Goal: Information Seeking & Learning: Compare options

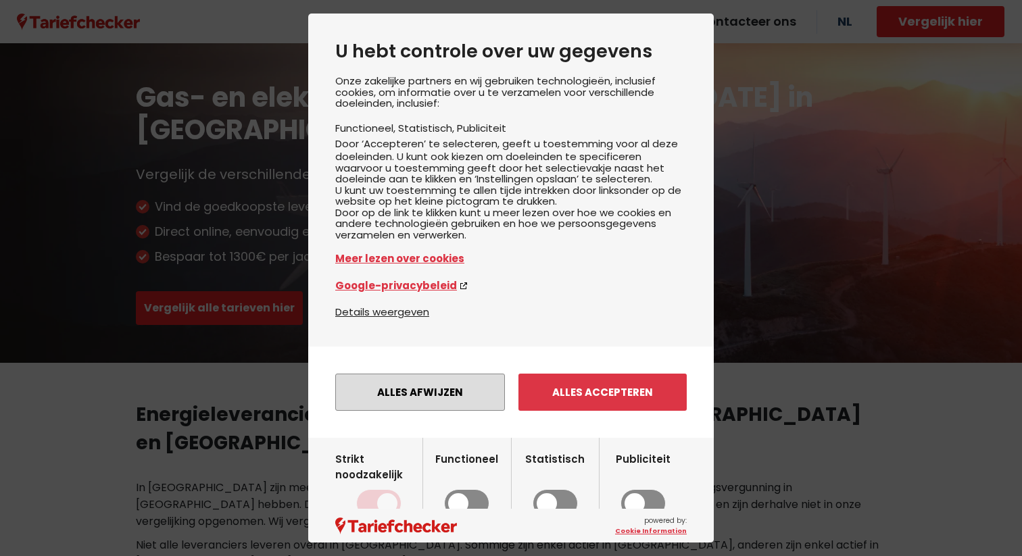
click at [391, 411] on button "Alles afwijzen" at bounding box center [420, 392] width 170 height 37
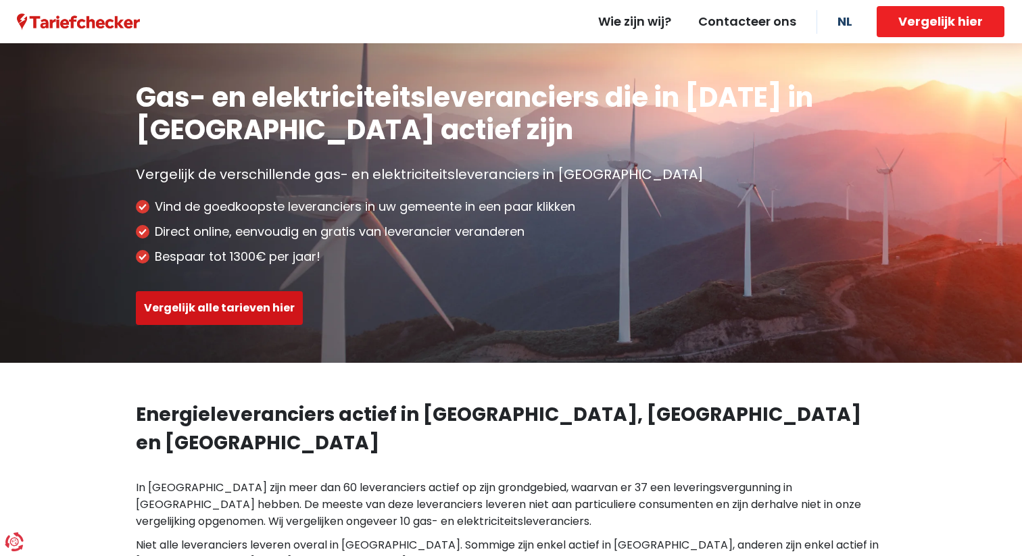
click at [232, 316] on button "Vergelijk alle tarieven hier" at bounding box center [219, 308] width 167 height 34
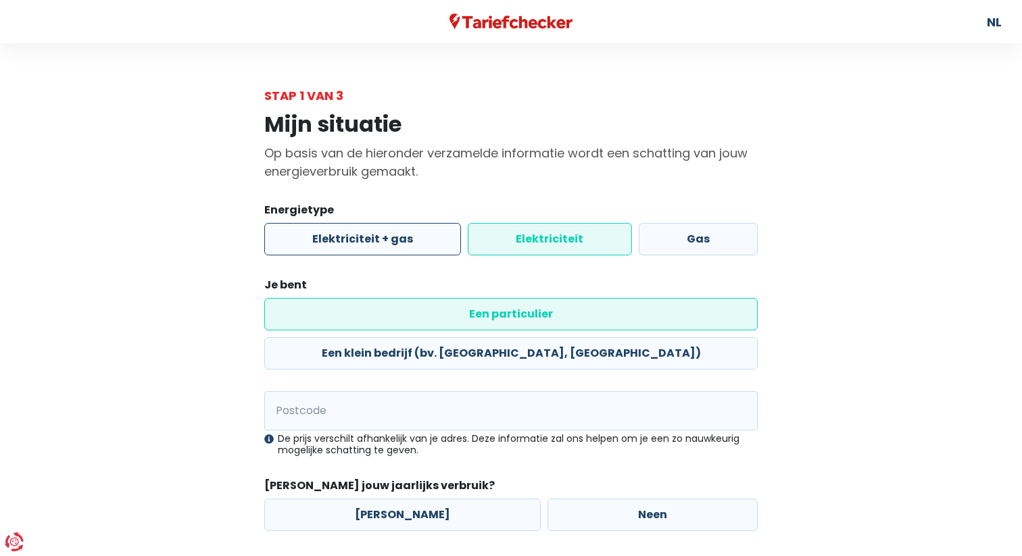
click at [401, 241] on label "Elektriciteit + gas" at bounding box center [362, 239] width 197 height 32
click at [401, 241] on input "Elektriciteit + gas" at bounding box center [362, 239] width 197 height 32
radio input "true"
radio input "false"
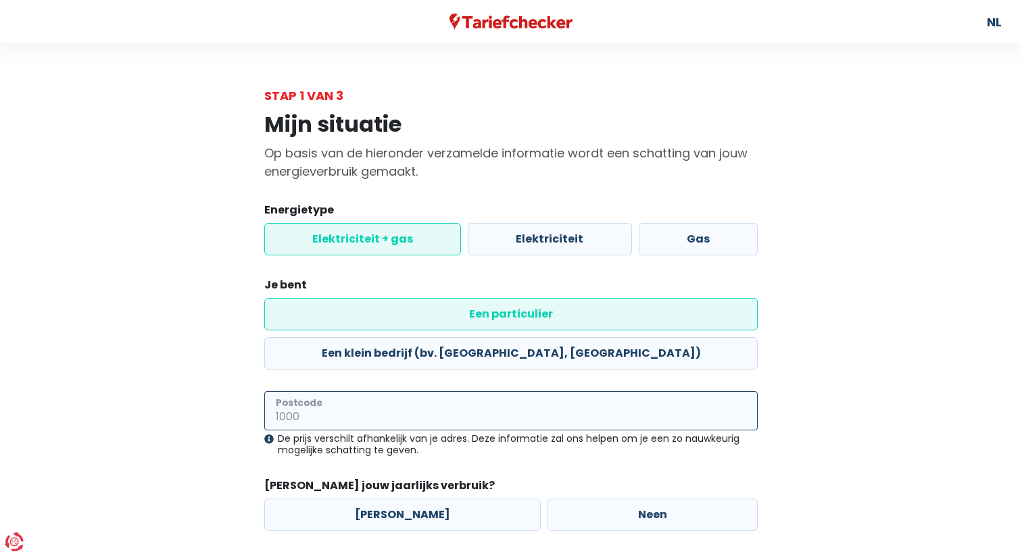
click at [406, 392] on input "Postcode" at bounding box center [511, 411] width 494 height 39
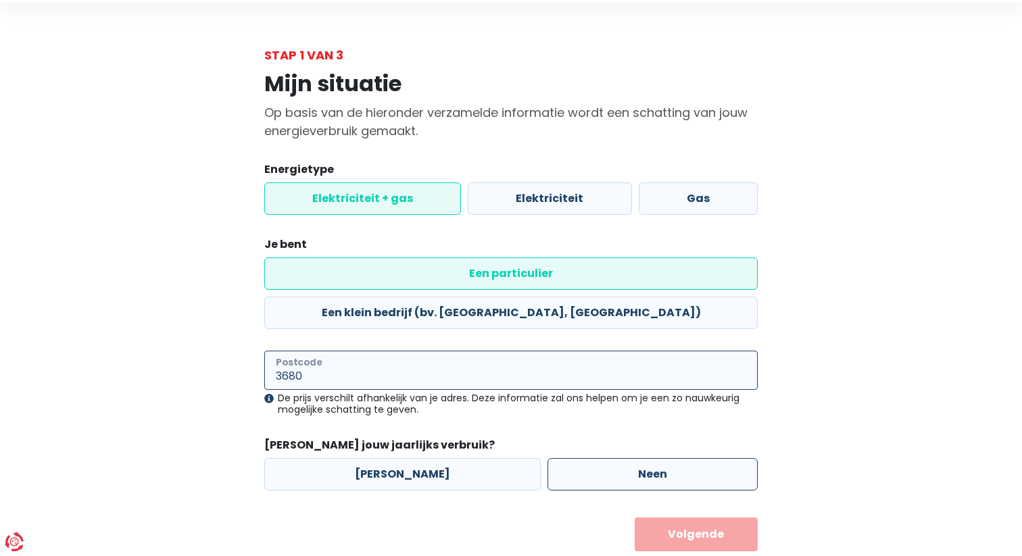
type input "3680"
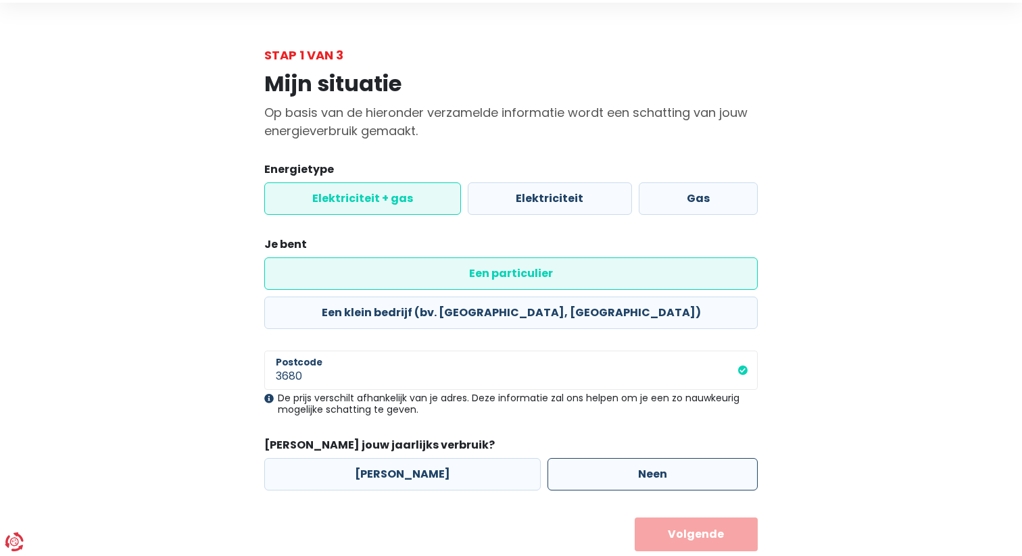
click at [548, 458] on label "Neen" at bounding box center [653, 474] width 210 height 32
click at [548, 458] on input "Neen" at bounding box center [653, 474] width 210 height 32
radio input "true"
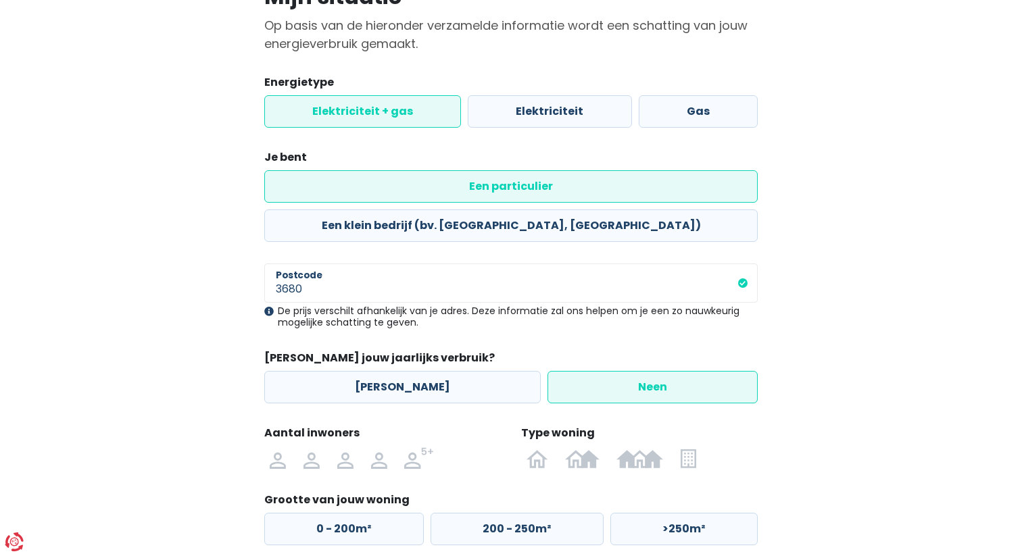
scroll to position [183, 0]
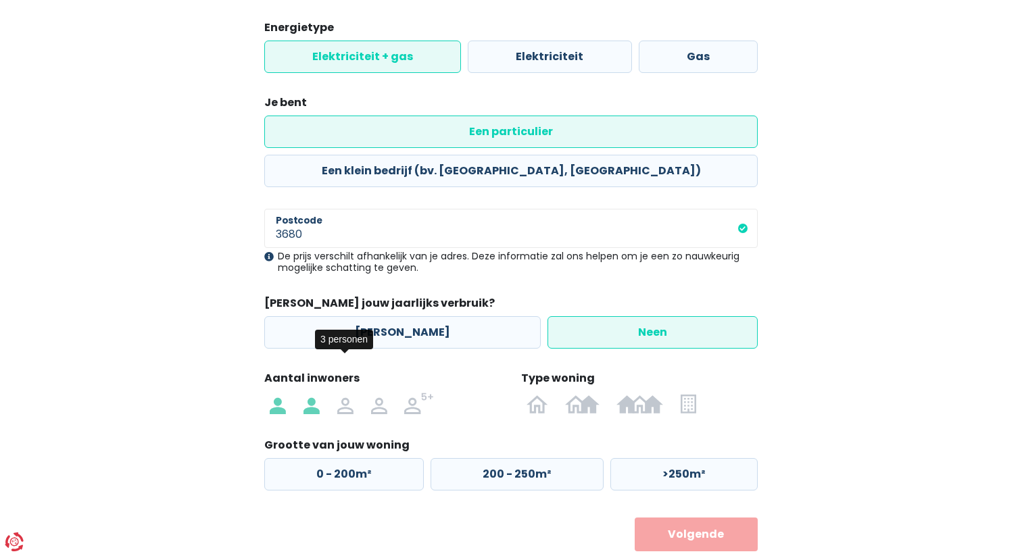
click at [310, 393] on img at bounding box center [312, 404] width 16 height 22
click at [310, 393] on input "radio" at bounding box center [312, 404] width 34 height 22
radio input "true"
click at [500, 458] on label "200 - 250m²" at bounding box center [517, 474] width 173 height 32
click at [500, 458] on input "200 - 250m²" at bounding box center [517, 474] width 173 height 32
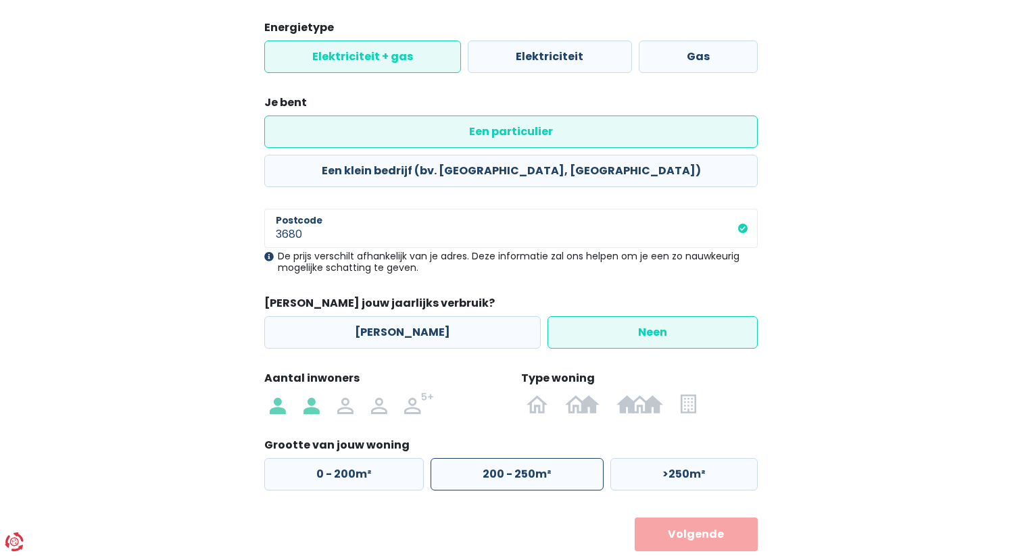
radio input "true"
click at [684, 518] on button "Volgende" at bounding box center [697, 535] width 124 height 34
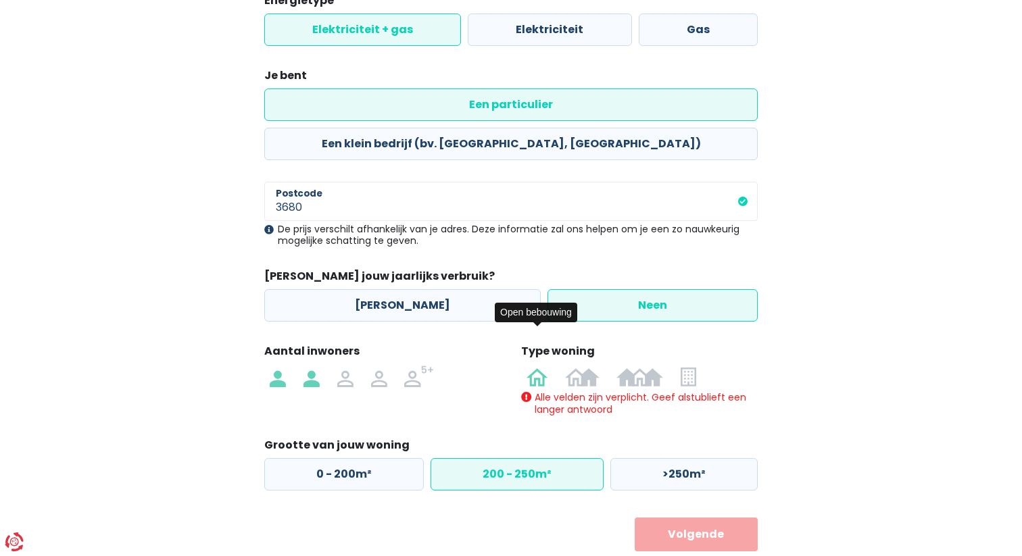
click at [538, 366] on img at bounding box center [538, 377] width 22 height 22
click at [538, 366] on input "radio" at bounding box center [537, 377] width 39 height 22
radio input "true"
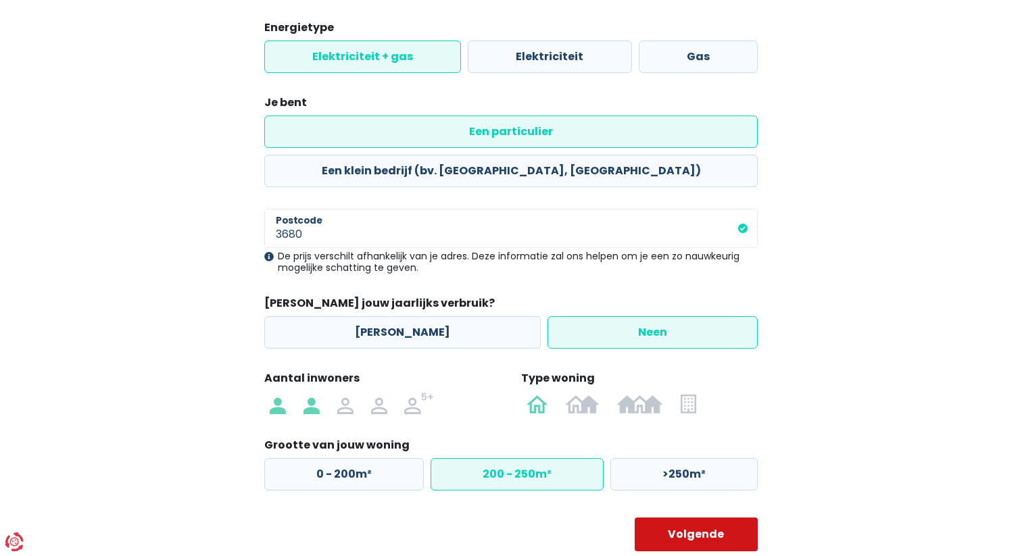
click at [709, 518] on button "Volgende" at bounding box center [697, 535] width 124 height 34
select select
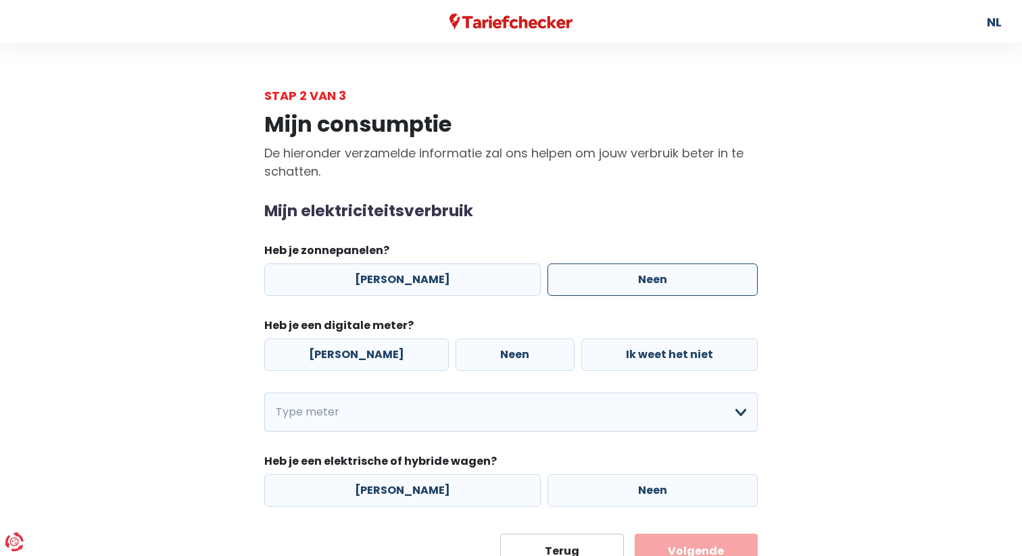
click at [561, 274] on label "Neen" at bounding box center [653, 280] width 210 height 32
click at [561, 274] on input "Neen" at bounding box center [653, 280] width 210 height 32
radio input "true"
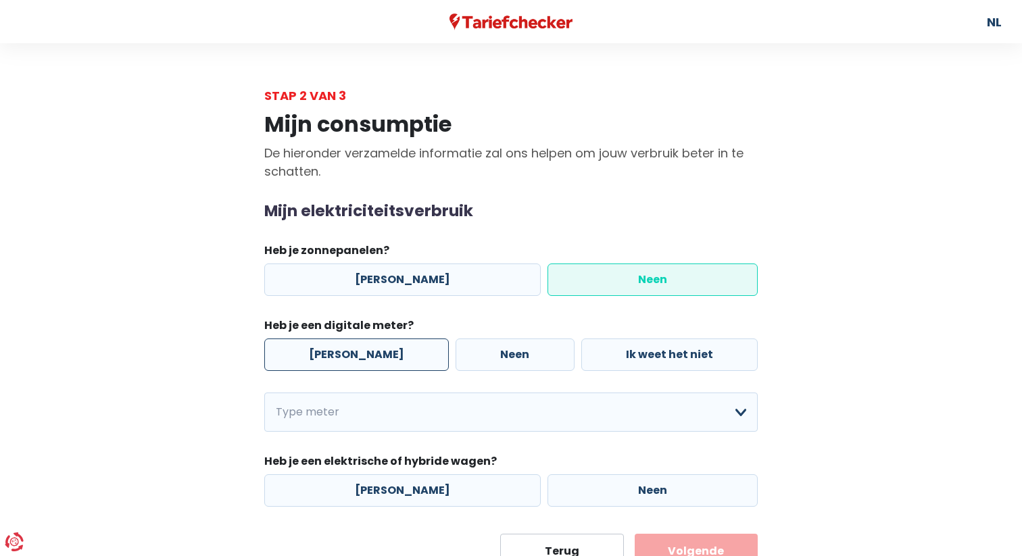
click at [376, 354] on label "[PERSON_NAME]" at bounding box center [356, 355] width 185 height 32
click at [376, 354] on input "[PERSON_NAME]" at bounding box center [356, 355] width 185 height 32
radio input "true"
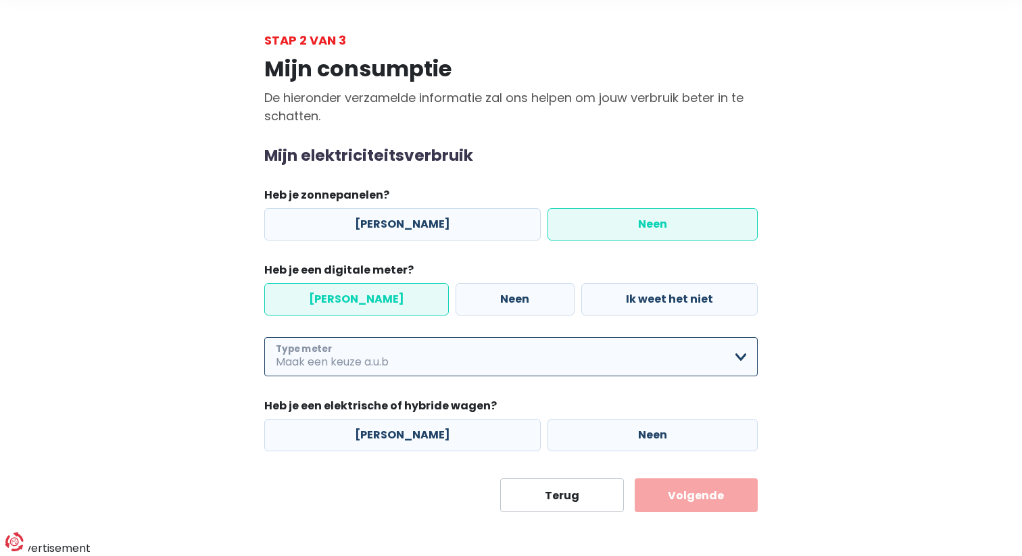
click at [552, 354] on select "Enkelvoudig Tweevoudig Enkelvoudig + uitsluitend nachttarief Tweevoudig + uitsl…" at bounding box center [511, 356] width 494 height 39
select select "day_night_bi_shift_exclusive_night"
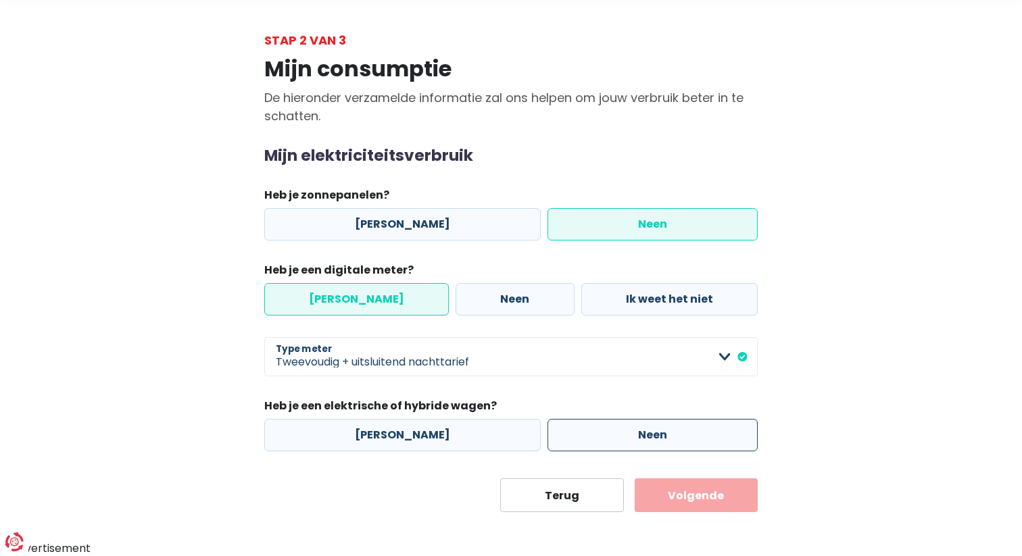
click at [571, 439] on label "Neen" at bounding box center [653, 435] width 210 height 32
click at [571, 439] on input "Neen" at bounding box center [653, 435] width 210 height 32
radio input "true"
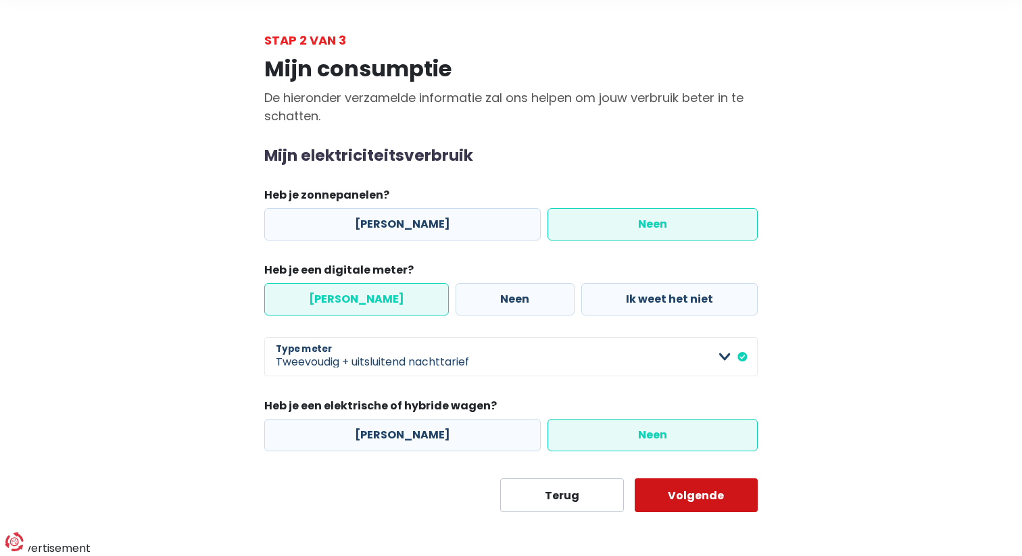
click at [663, 498] on button "Volgende" at bounding box center [697, 496] width 124 height 34
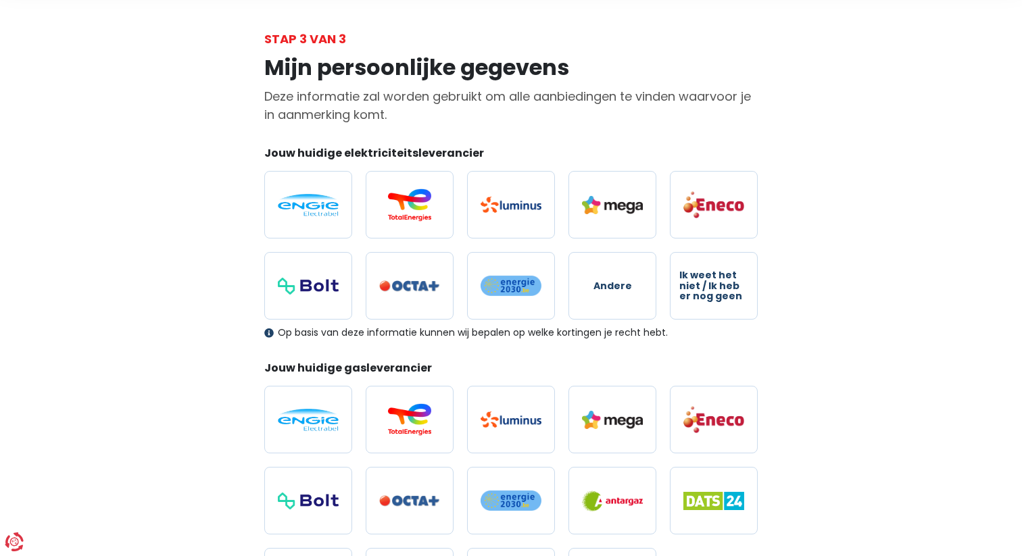
scroll to position [112, 0]
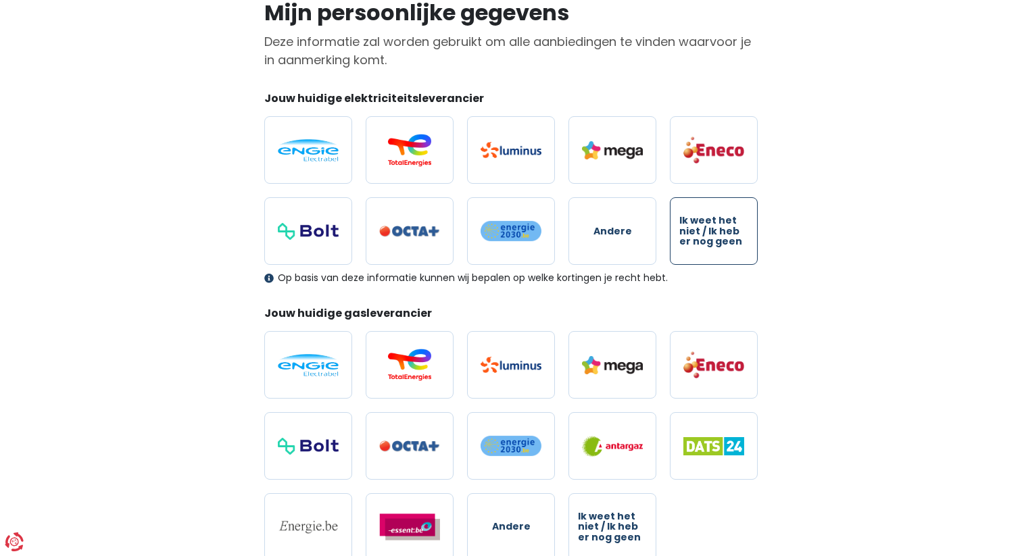
click at [715, 239] on span "Ik weet het niet / Ik heb er nog geen" at bounding box center [714, 231] width 69 height 31
click at [715, 239] on input "Ik weet het niet / Ik heb er nog geen" at bounding box center [714, 231] width 88 height 68
radio input "true"
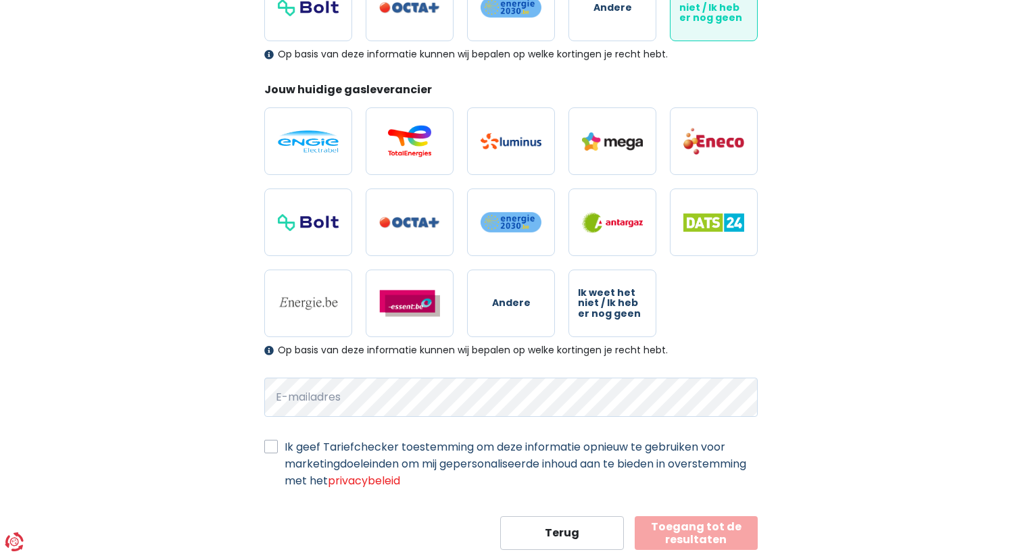
scroll to position [341, 0]
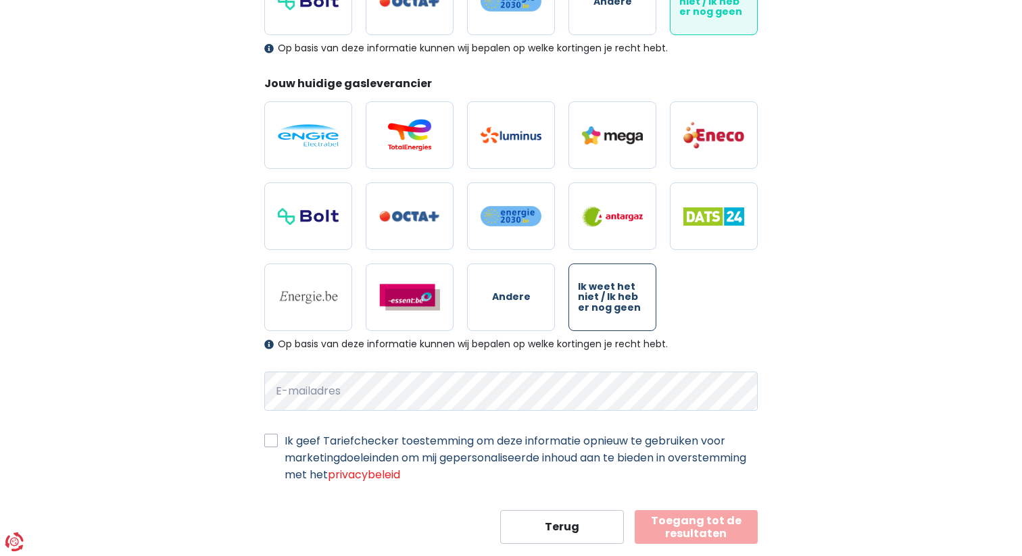
click at [621, 291] on span "Ik weet het niet / Ik heb er nog geen" at bounding box center [612, 297] width 69 height 31
click at [621, 291] on input "Ik weet het niet / Ik heb er nog geen" at bounding box center [613, 298] width 88 height 68
radio input "true"
click at [285, 442] on label "Ik geef Tariefchecker toestemming om deze informatie opnieuw te gebruiken voor …" at bounding box center [521, 458] width 473 height 51
click at [272, 442] on input "Ik geef Tariefchecker toestemming om deze informatie opnieuw te gebruiken voor …" at bounding box center [271, 440] width 14 height 14
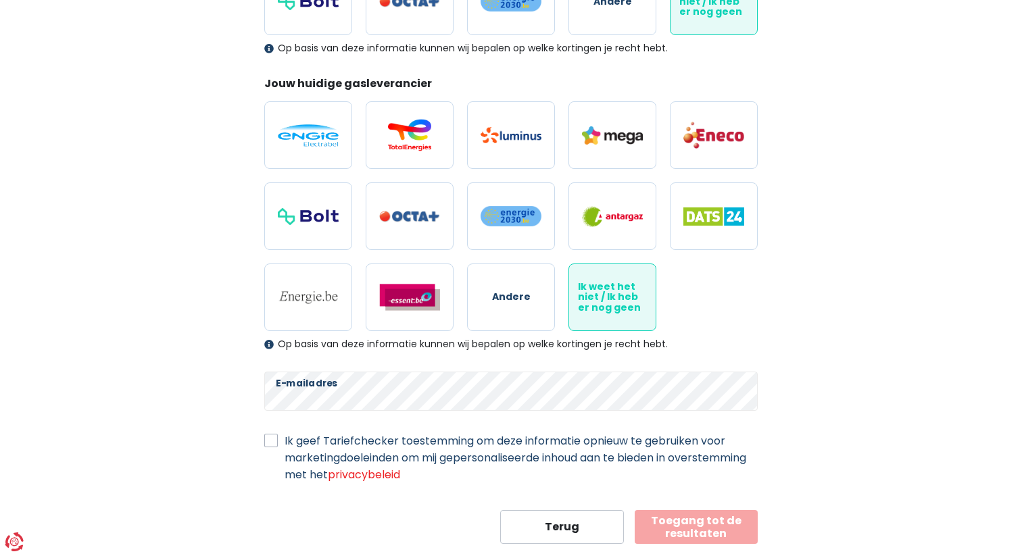
checkbox input "true"
click at [657, 511] on button "Toegang tot de resultaten" at bounding box center [697, 528] width 124 height 34
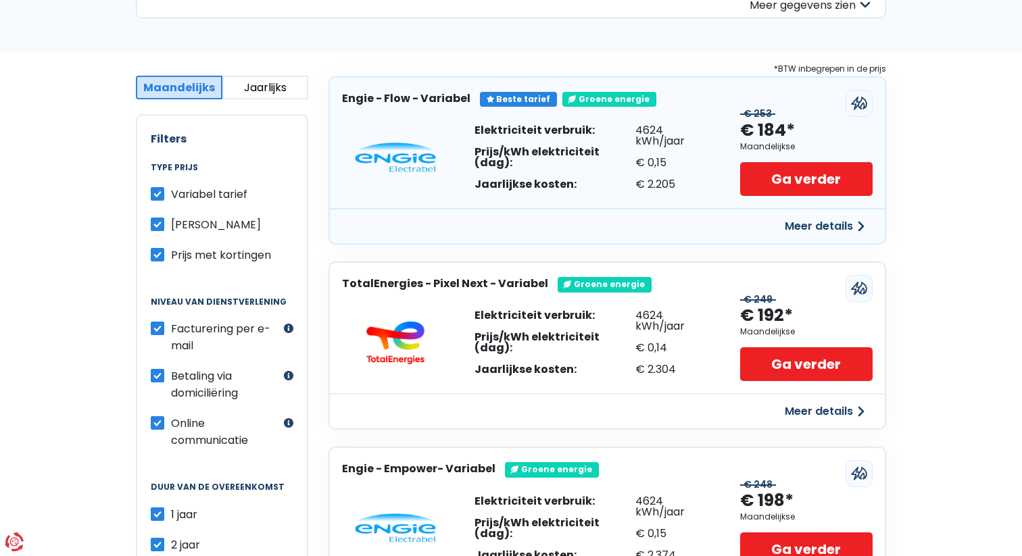
scroll to position [212, 0]
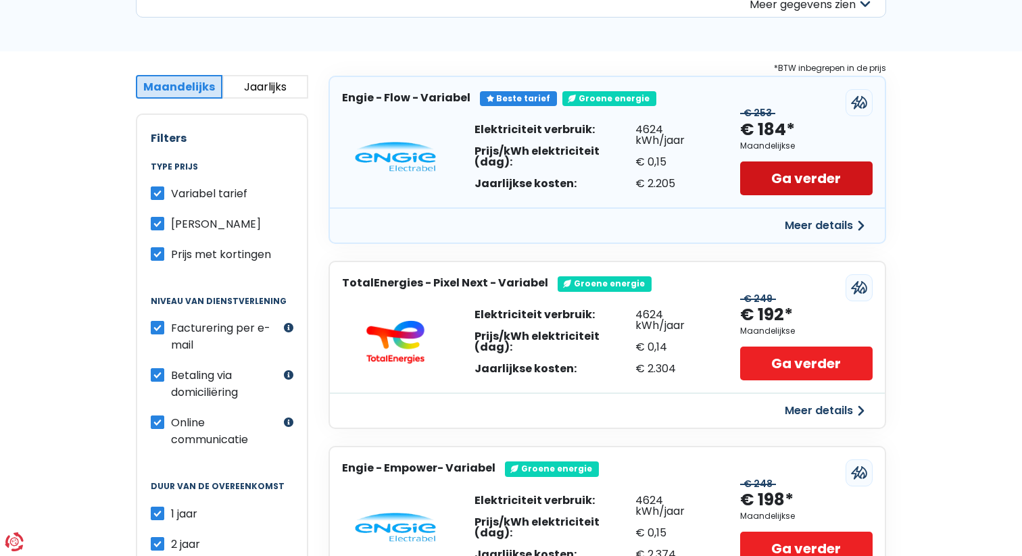
click at [780, 178] on link "Ga verder" at bounding box center [806, 179] width 133 height 34
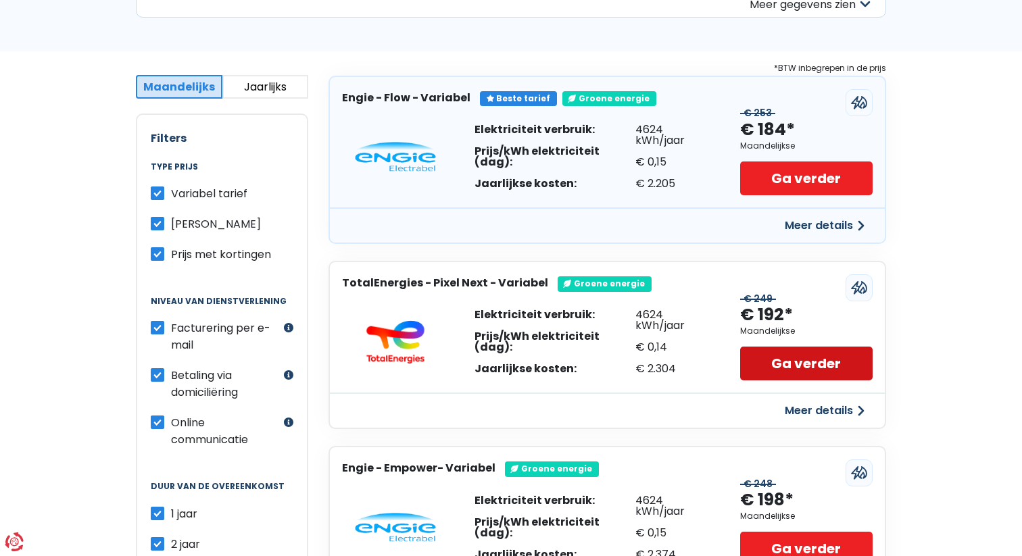
click at [783, 358] on link "Ga verder" at bounding box center [806, 364] width 133 height 34
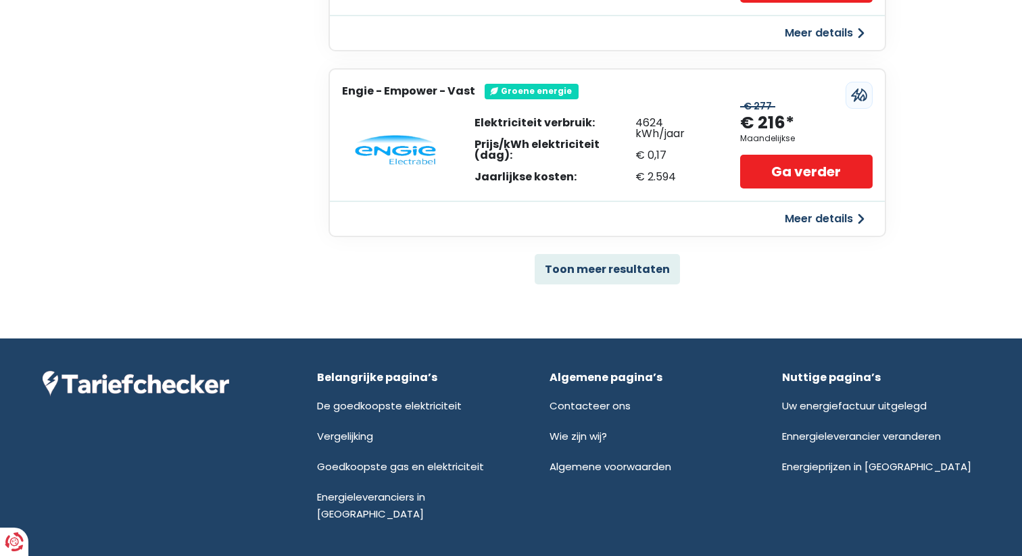
scroll to position [967, 0]
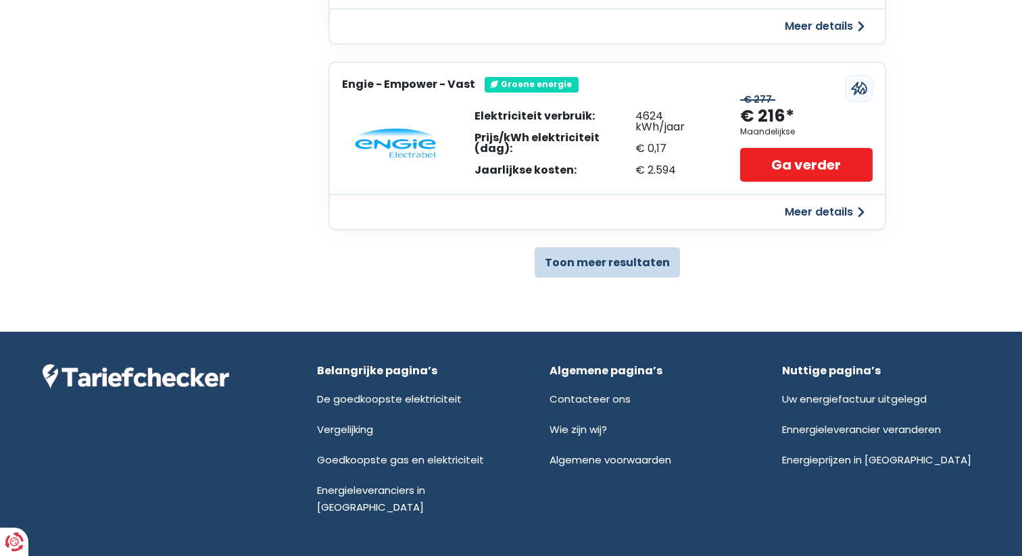
click at [582, 274] on button "Toon meer resultaten" at bounding box center [607, 262] width 145 height 30
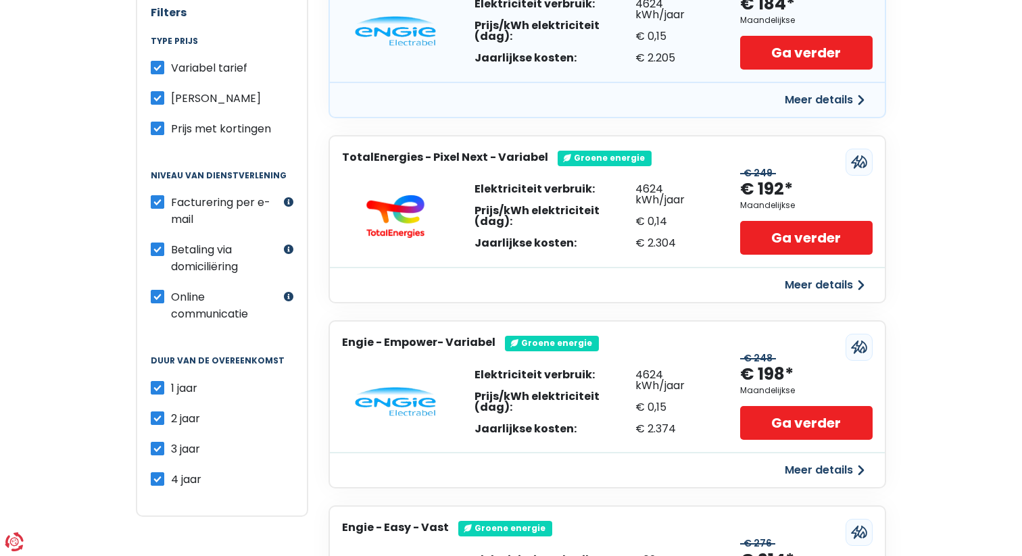
scroll to position [0, 0]
